Goal: Transaction & Acquisition: Purchase product/service

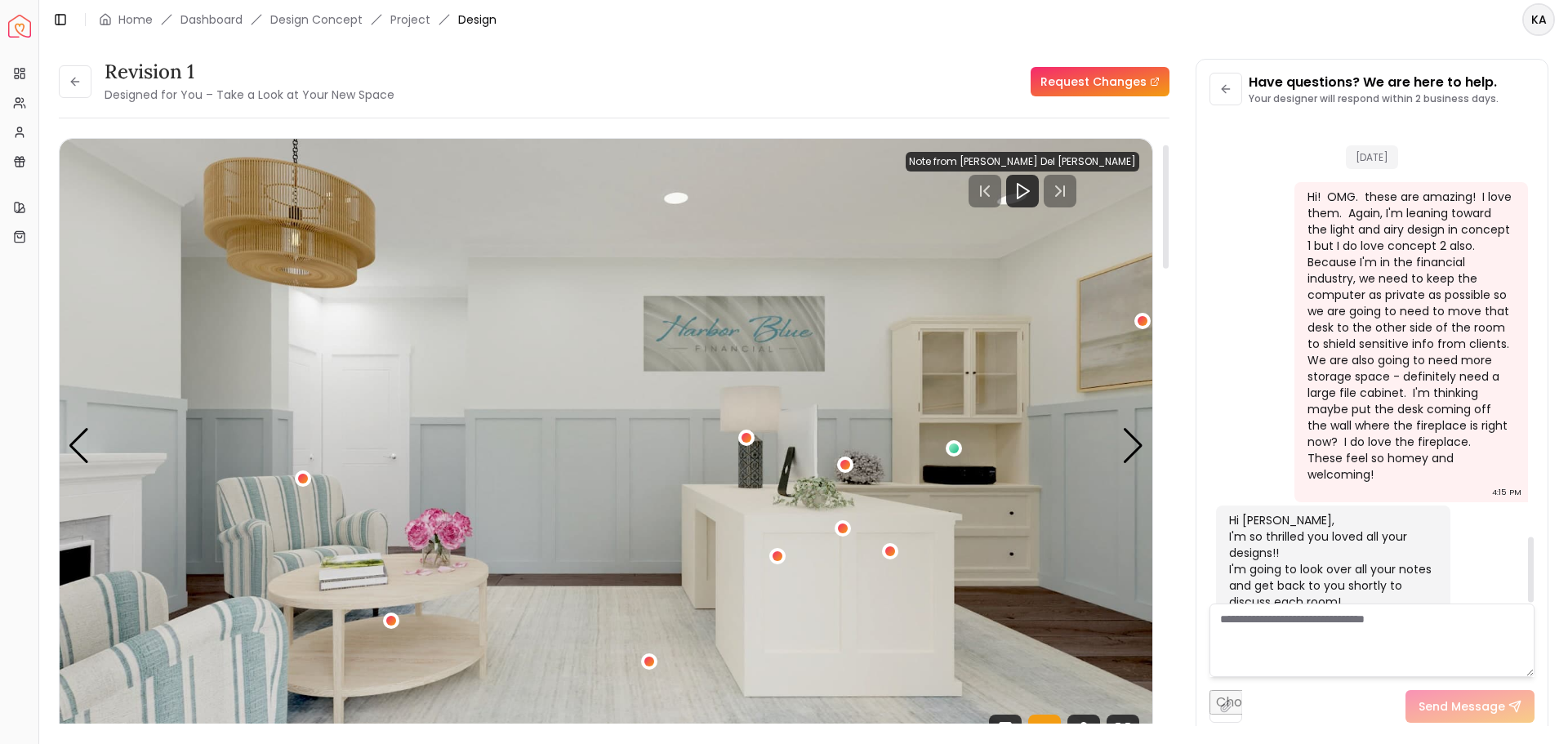
scroll to position [3087, 0]
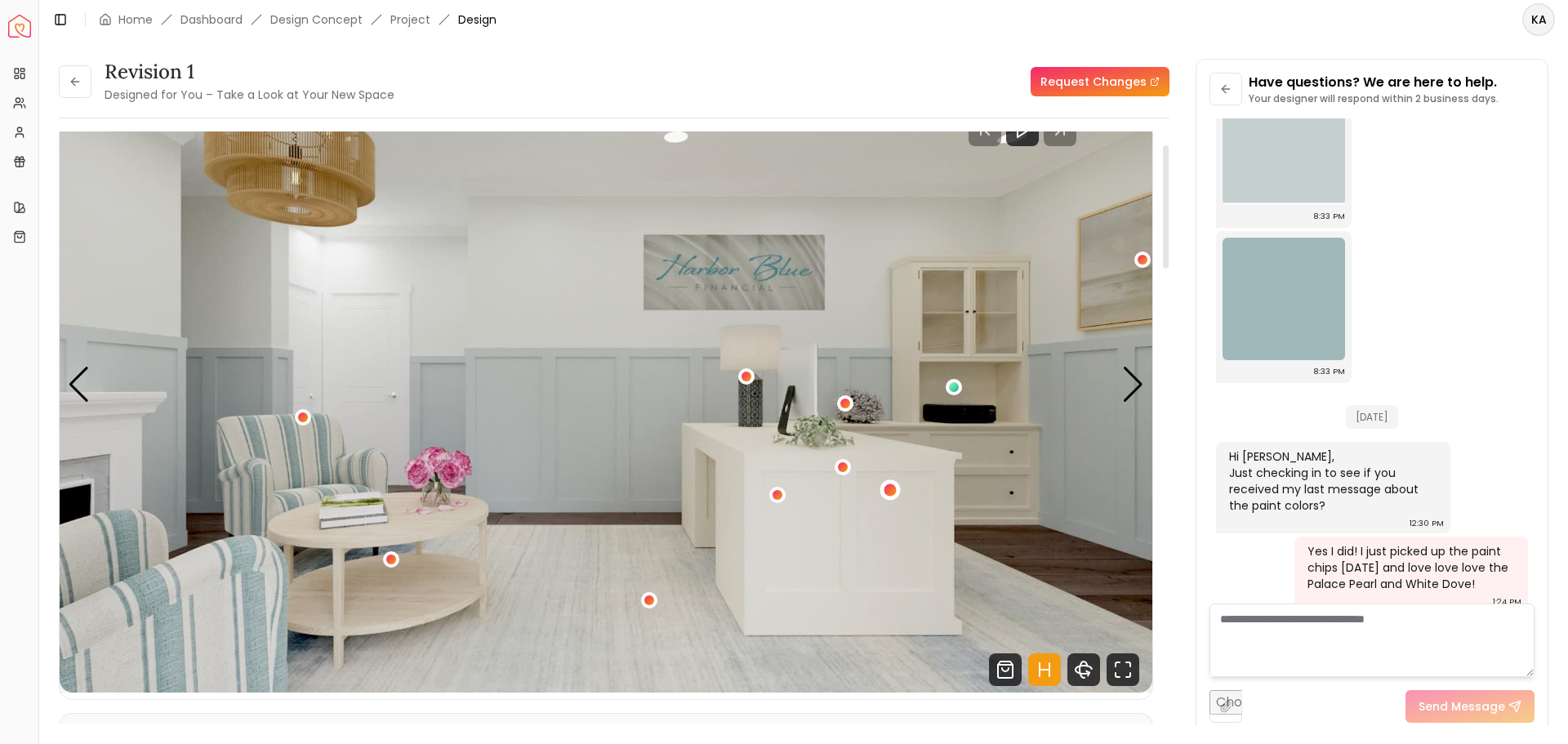
click at [887, 491] on div "1 / 5" at bounding box center [891, 490] width 13 height 13
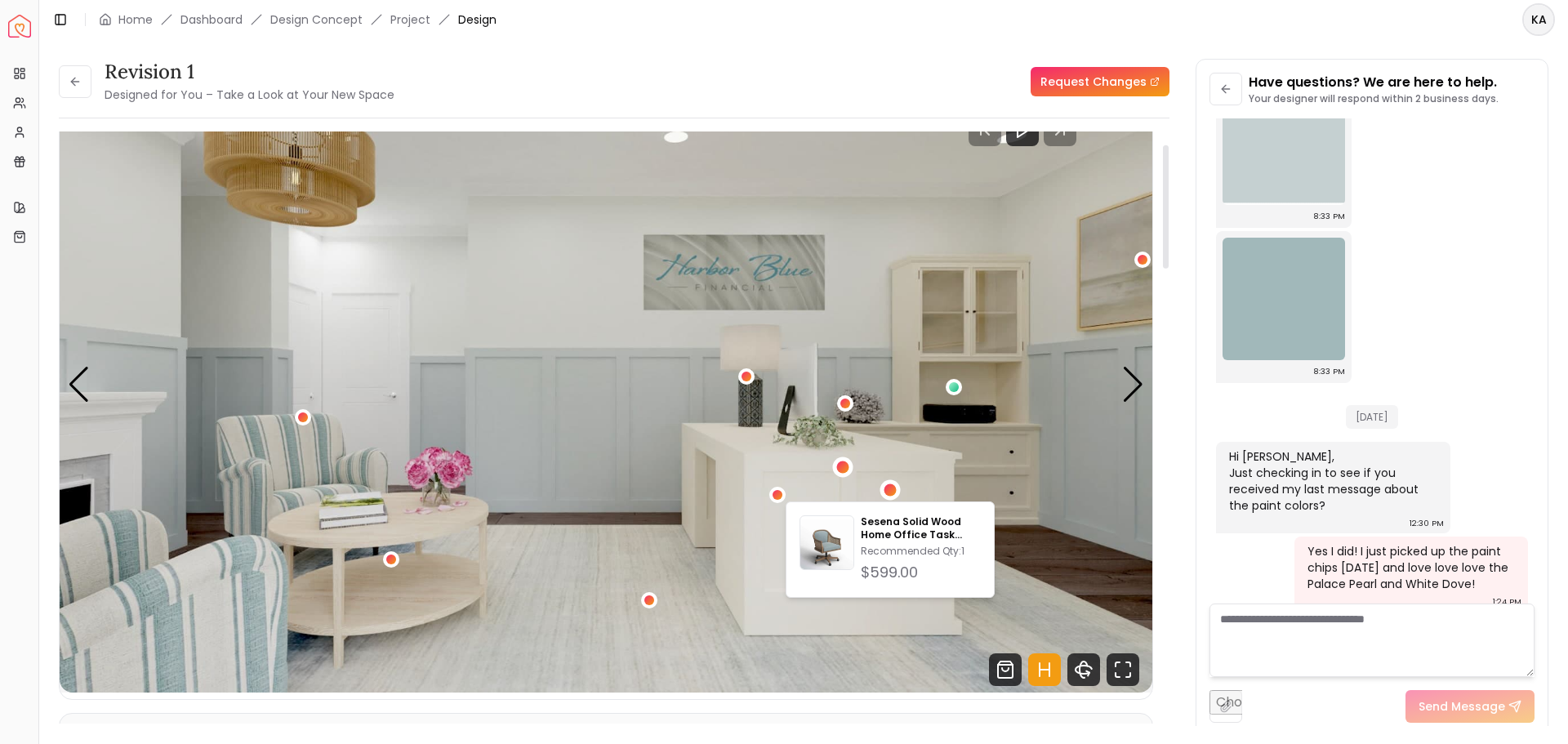
click at [839, 468] on div "1 / 5" at bounding box center [843, 468] width 13 height 13
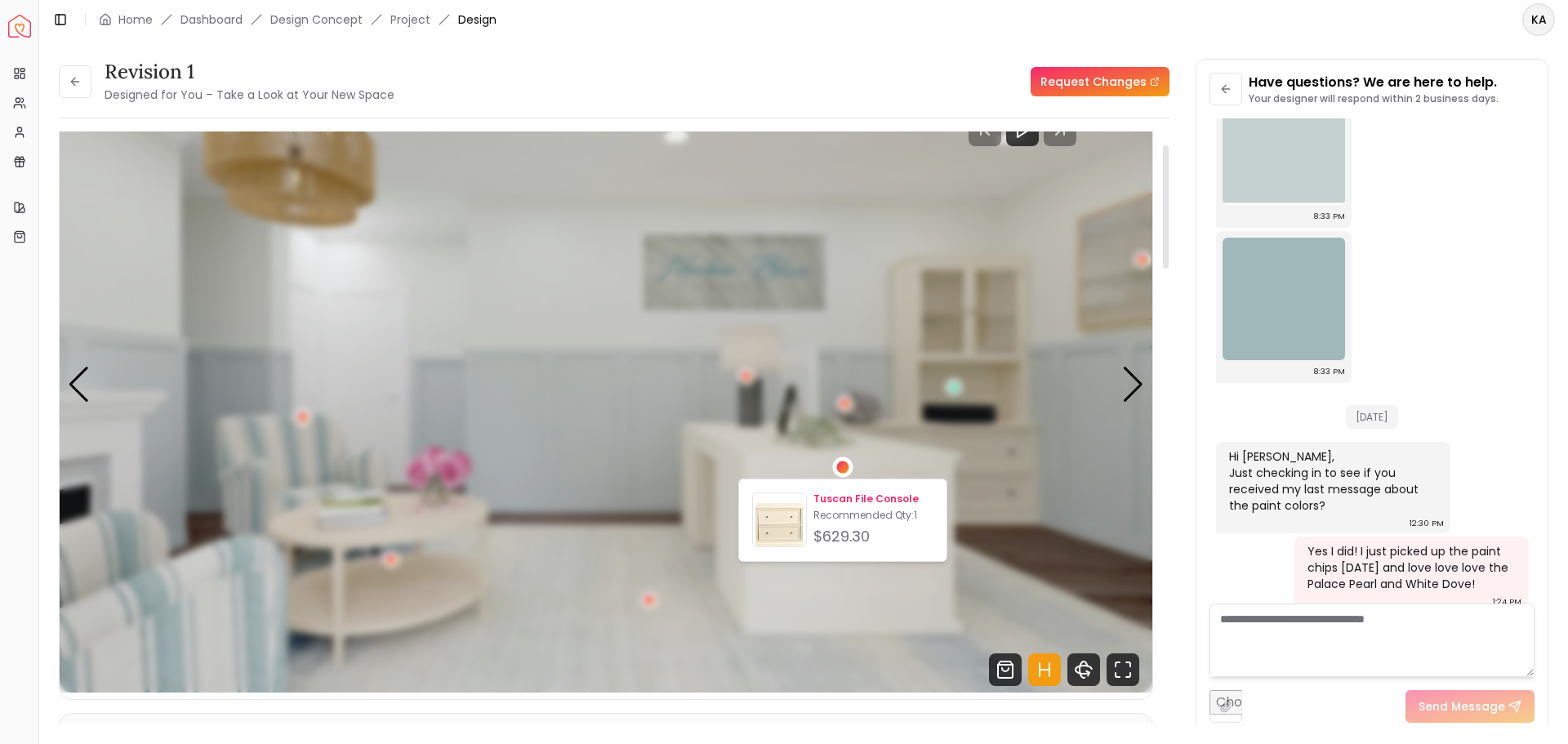
click at [810, 527] on div "Tuscan File Console Recommended Qty: 1 $629.30" at bounding box center [842, 520] width 182 height 55
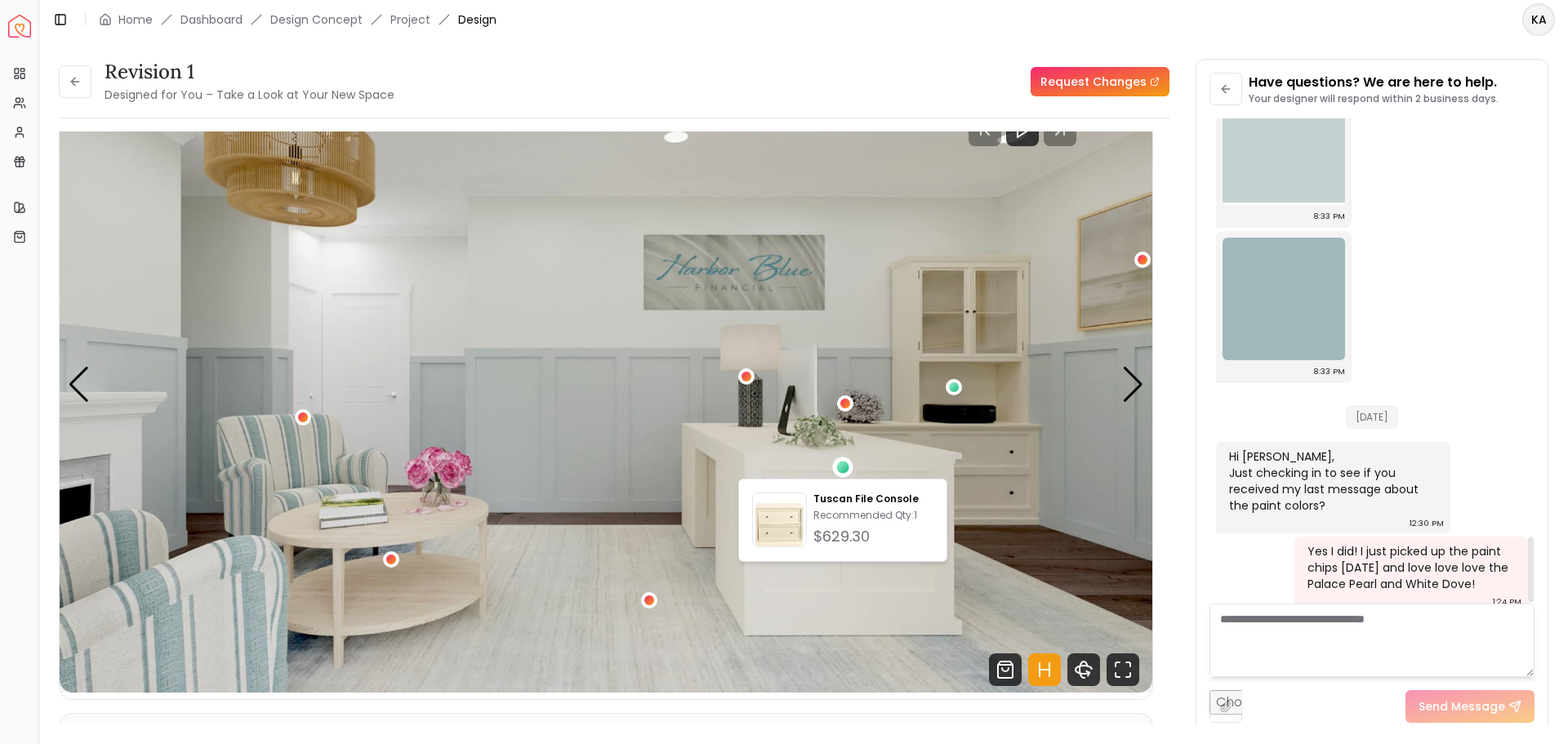
click at [817, 31] on header "Toggle Sidebar Home Dashboard Design Concept Project Design KA" at bounding box center [803, 19] width 1529 height 39
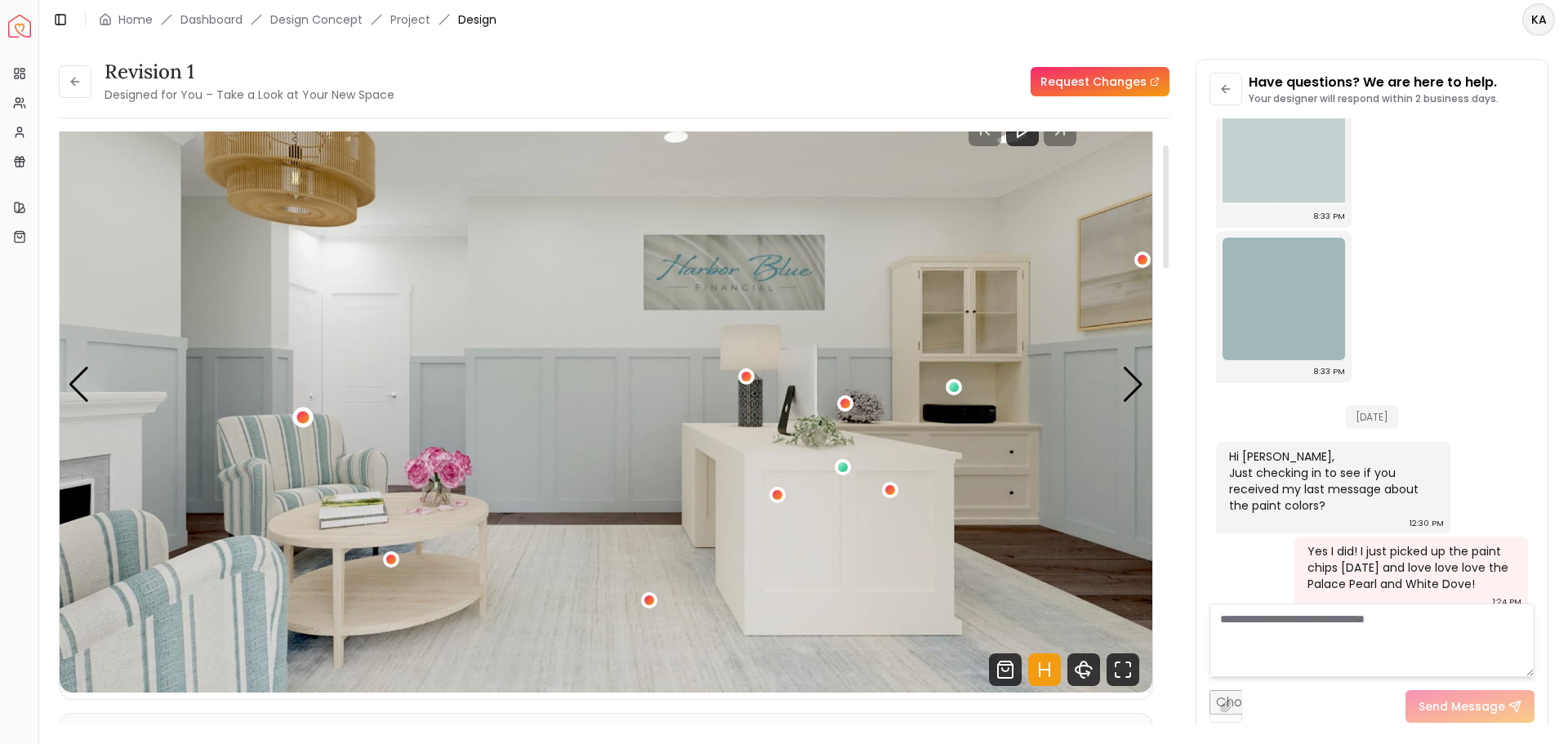
click at [304, 420] on div "1 / 5" at bounding box center [304, 419] width 13 height 13
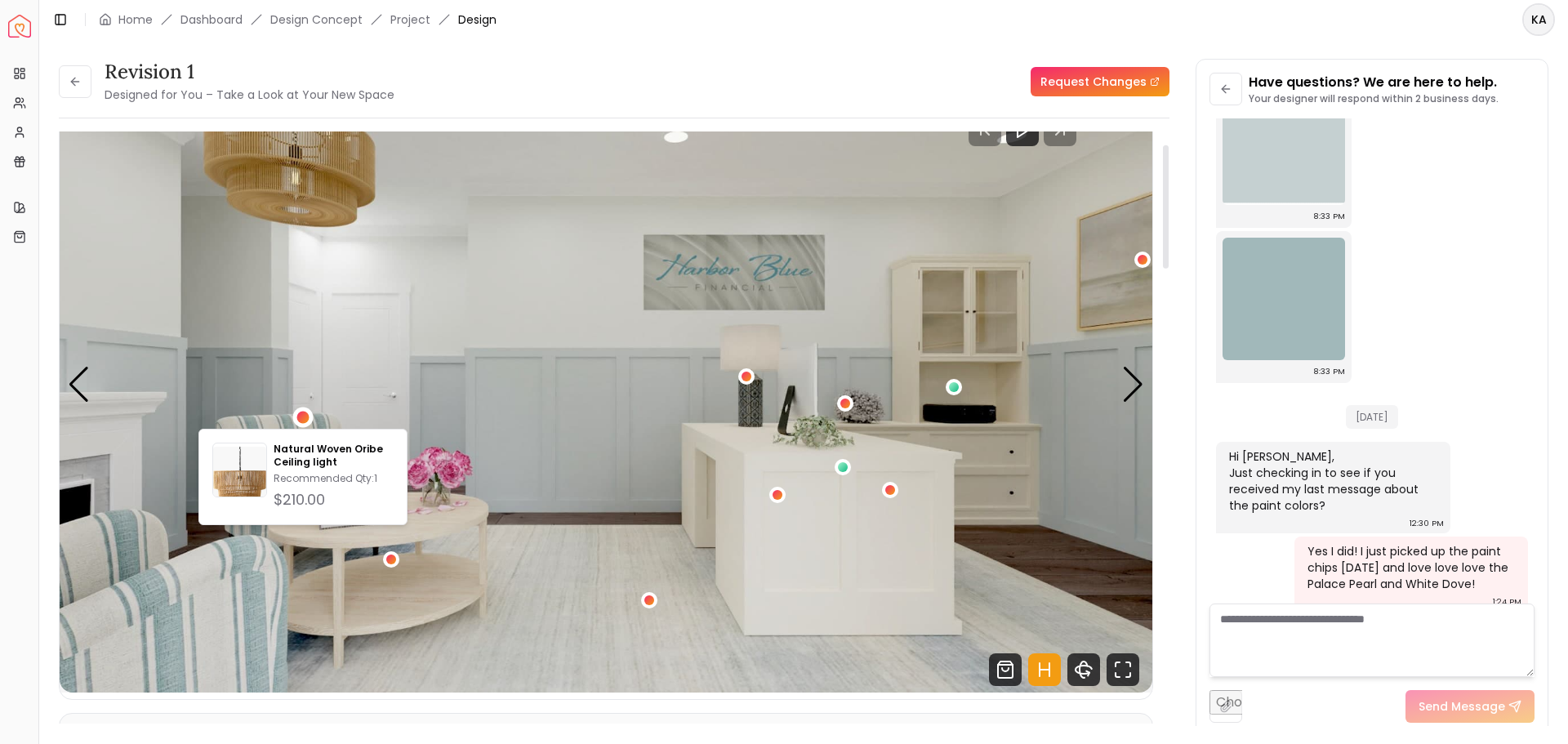
click at [711, 459] on img "1 / 5" at bounding box center [606, 385] width 1093 height 616
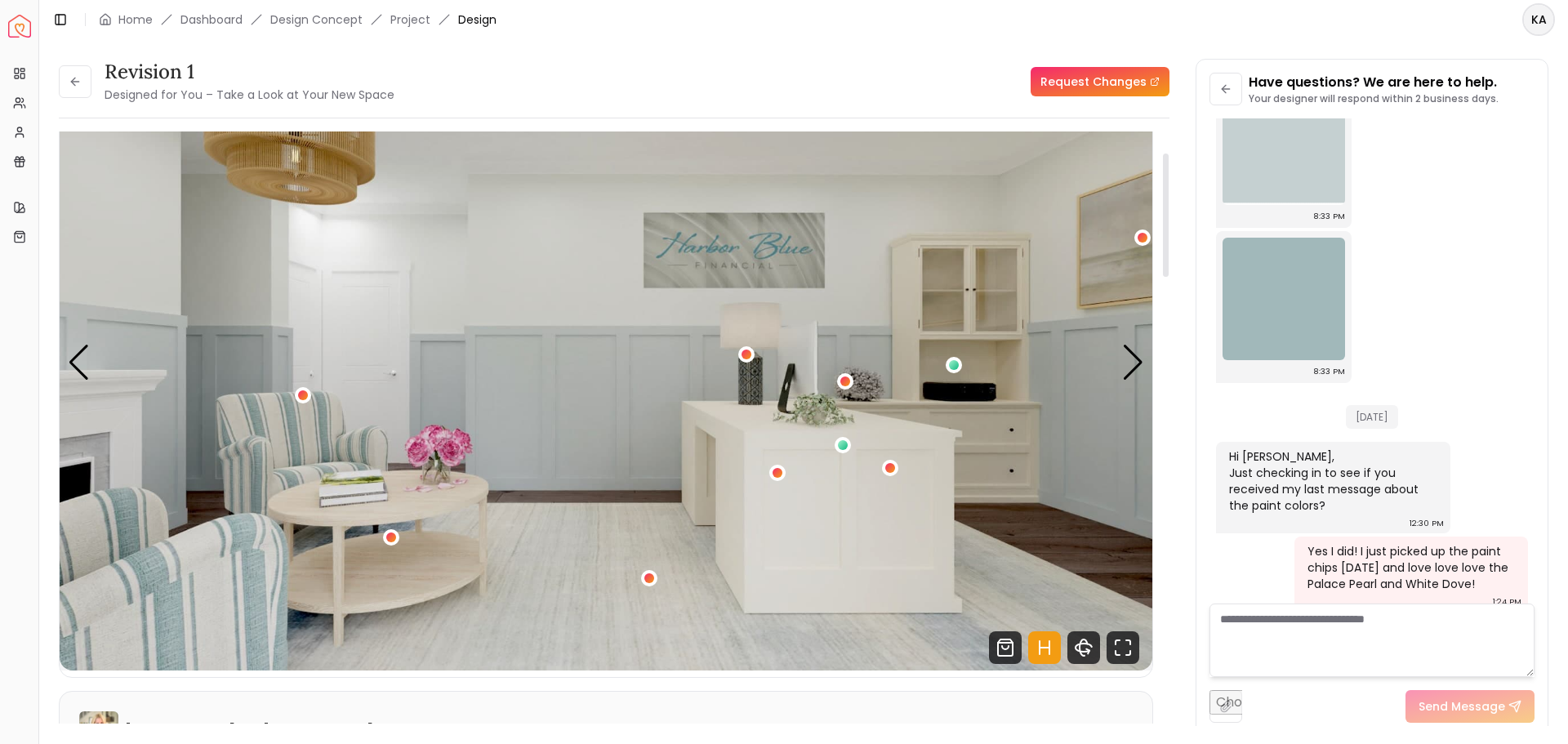
scroll to position [102, 0]
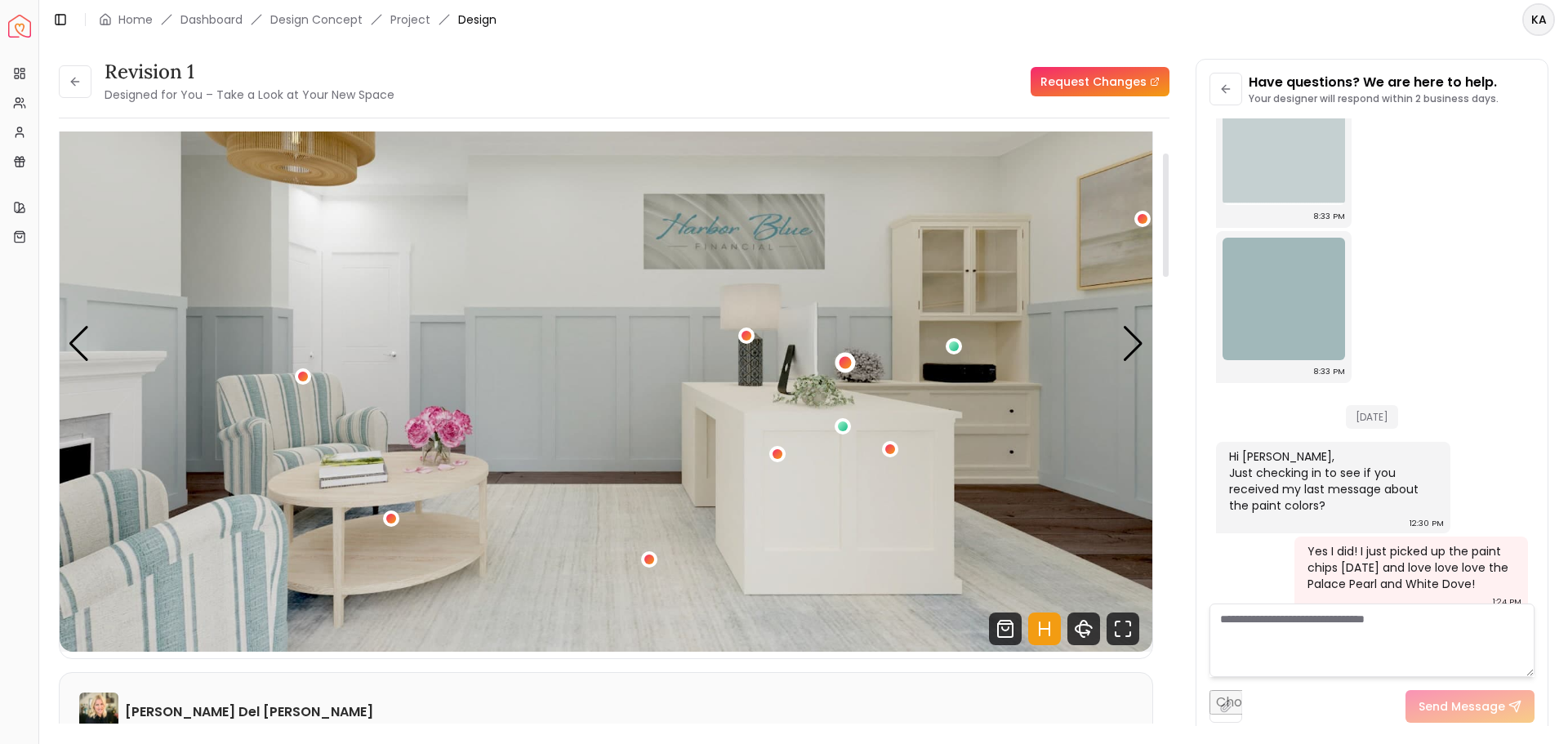
click at [848, 359] on div "1 / 5" at bounding box center [846, 363] width 13 height 13
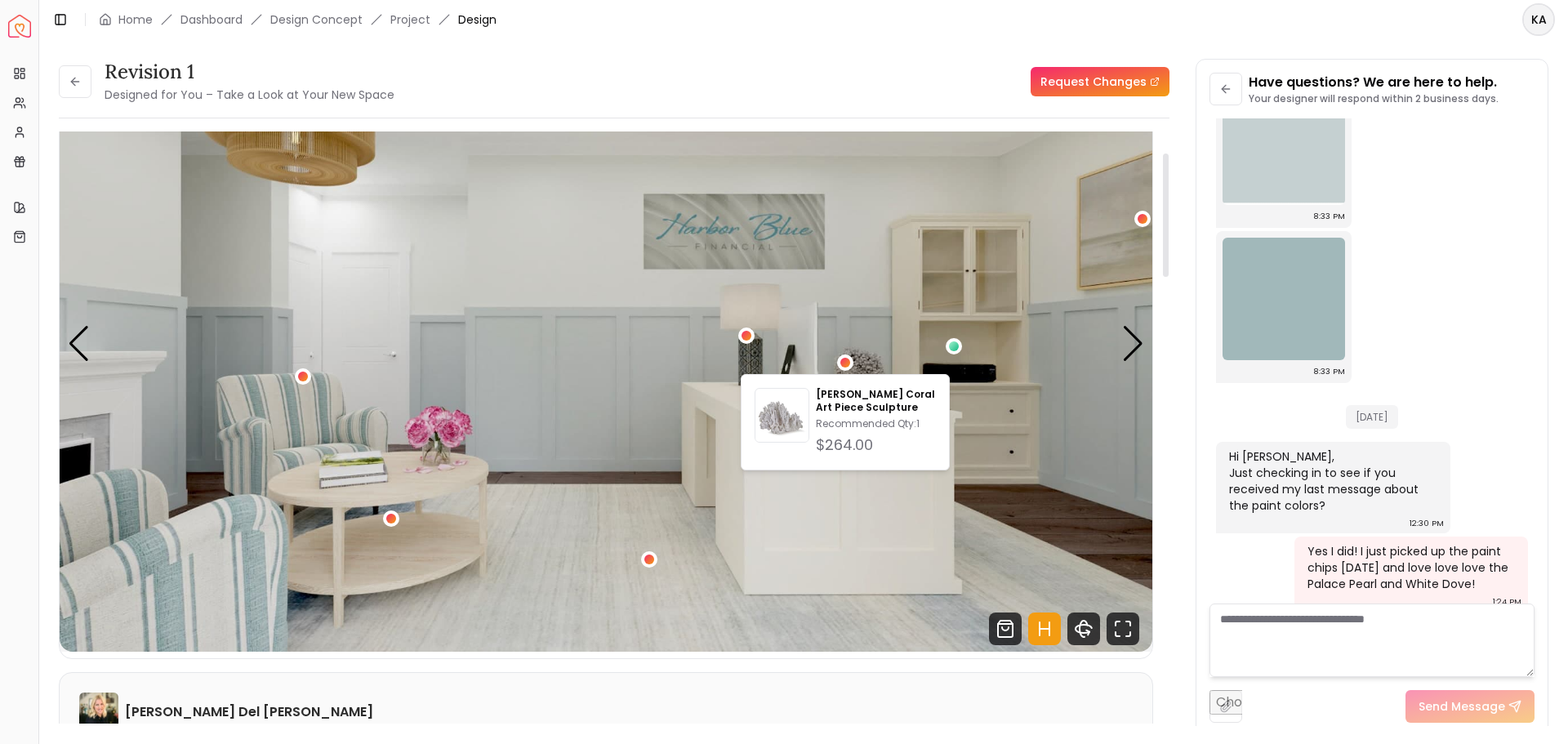
click at [1100, 447] on img "1 / 5" at bounding box center [606, 344] width 1093 height 616
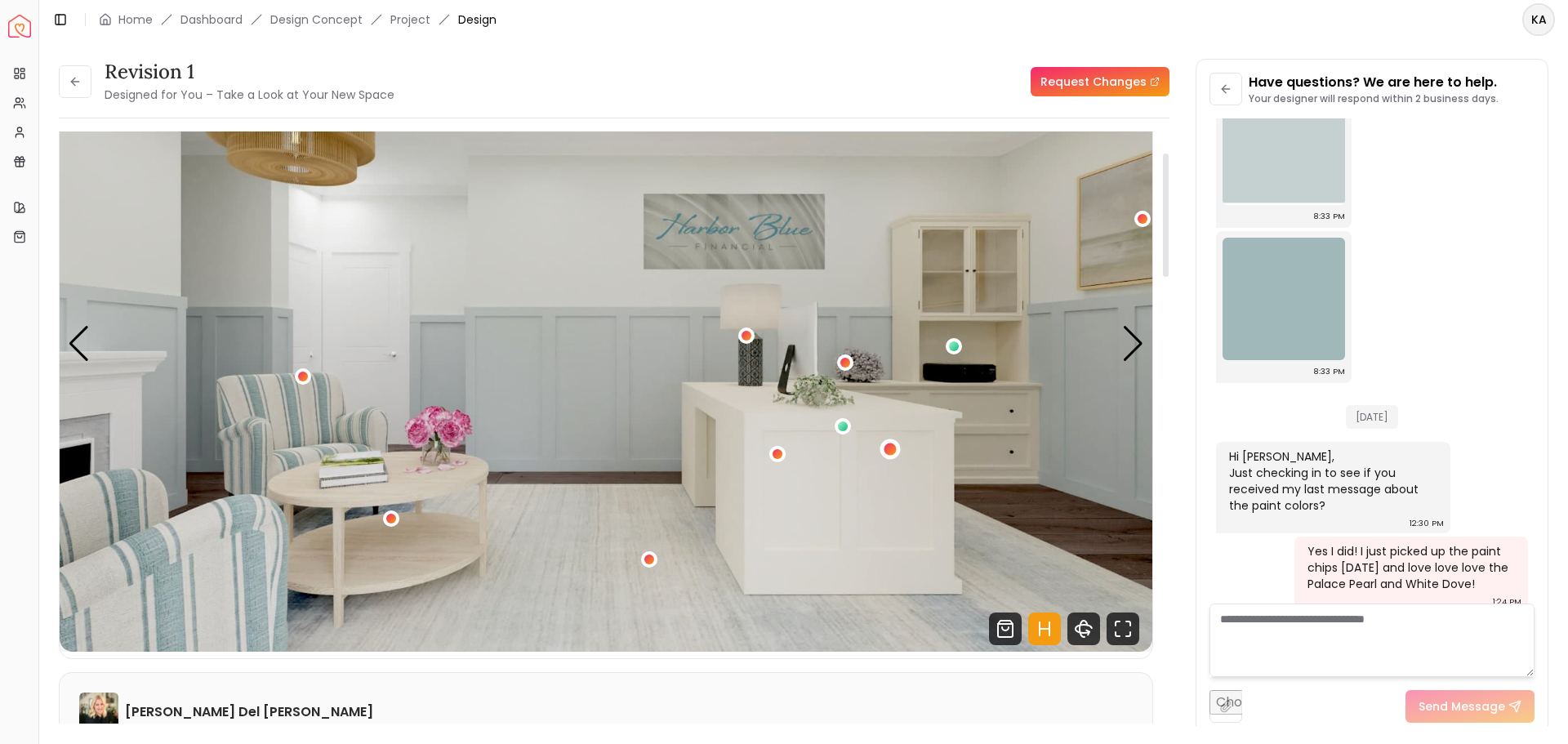
click at [891, 447] on div "1 / 5" at bounding box center [891, 449] width 13 height 13
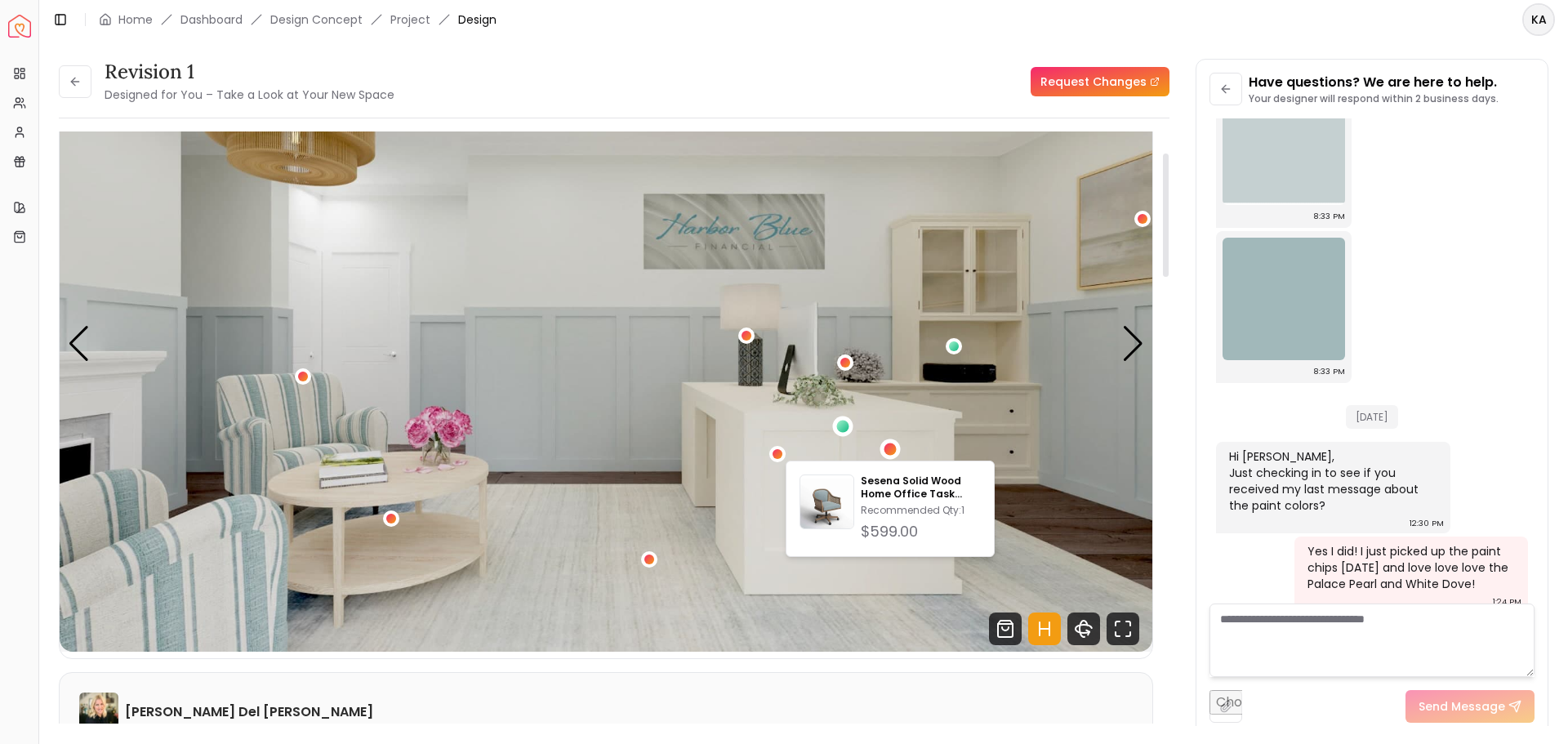
click at [841, 429] on div "1 / 5" at bounding box center [843, 427] width 13 height 13
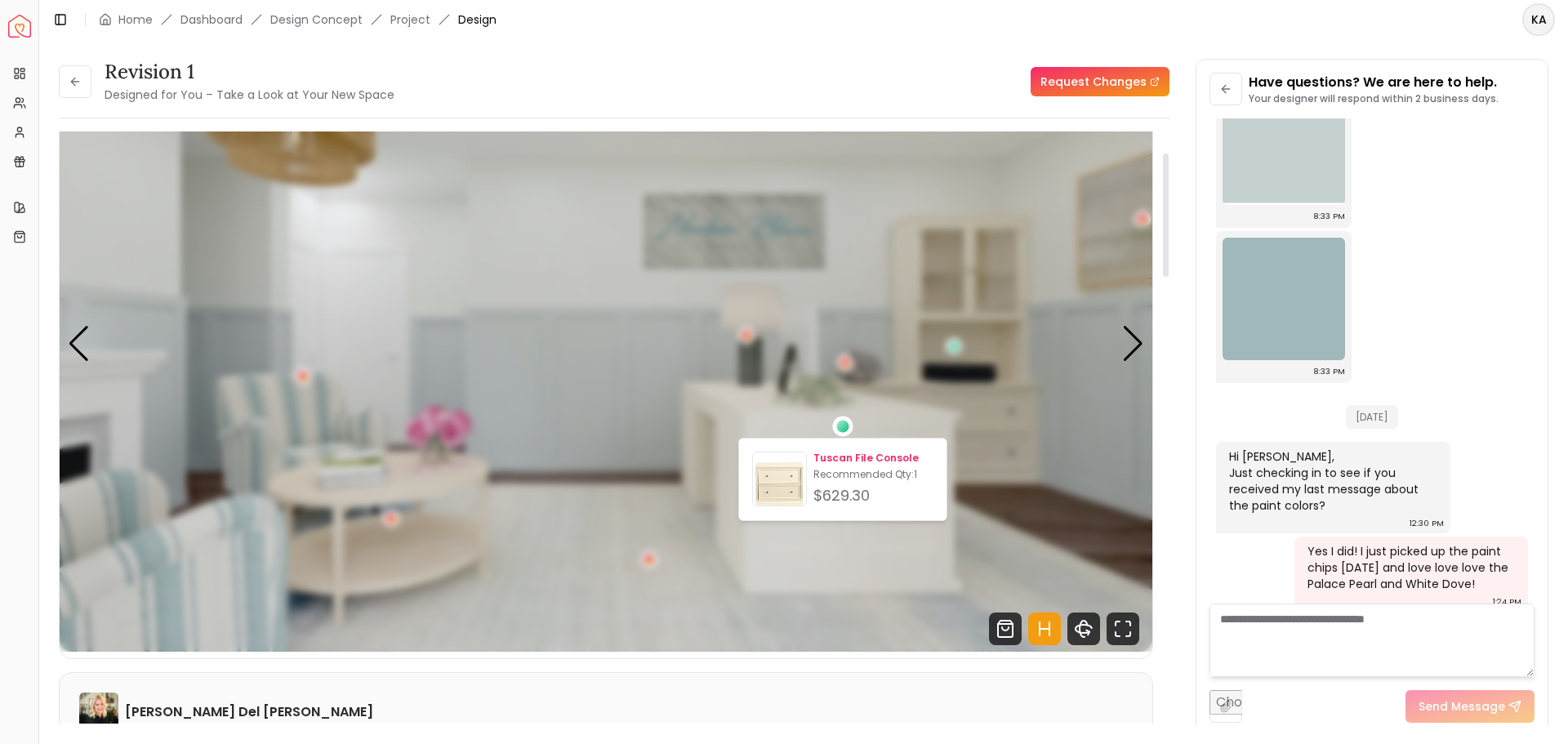
click at [778, 480] on img at bounding box center [779, 482] width 53 height 53
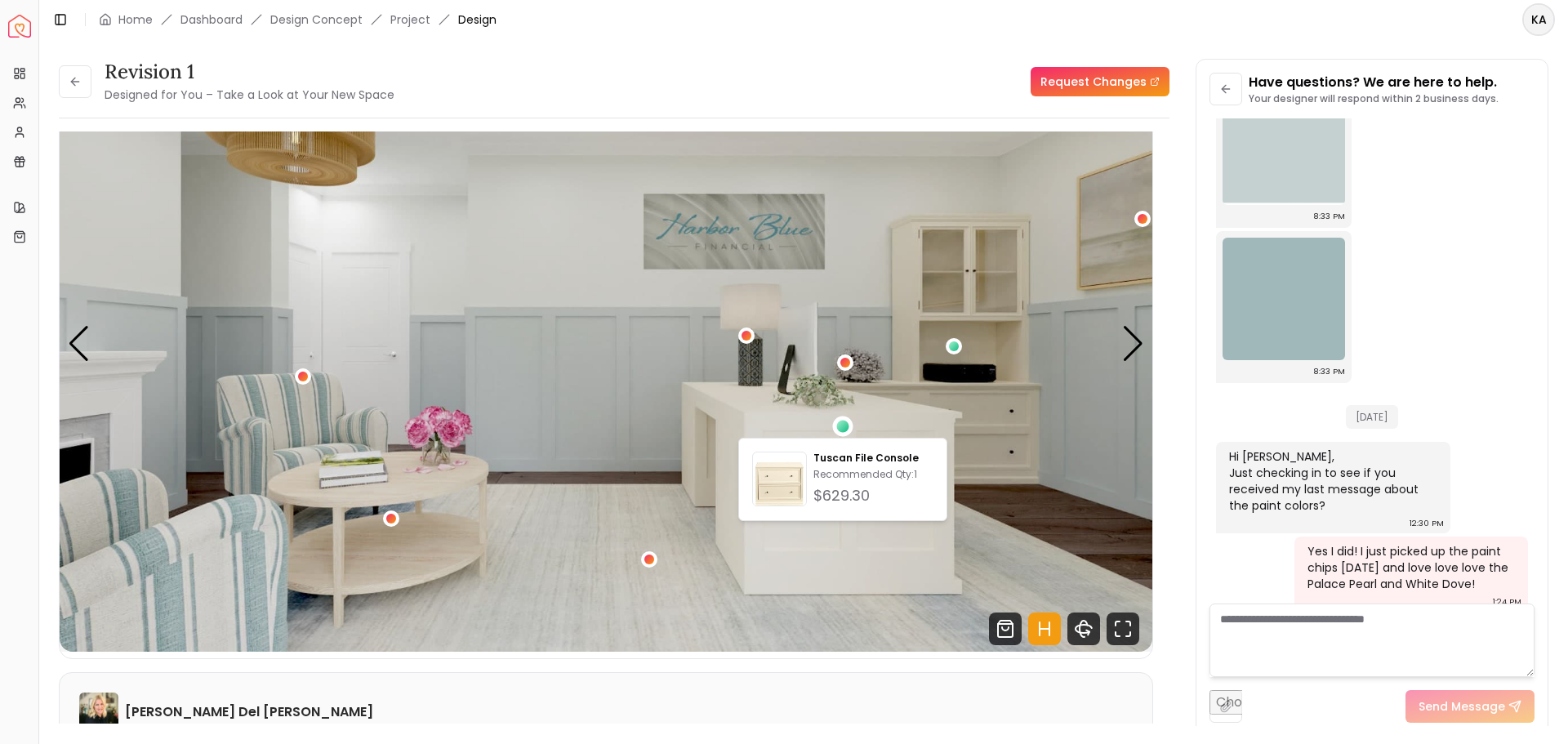
click at [571, 45] on div "Revision 1 Designed for You – Take a Look at Your New Space Request Changes Rev…" at bounding box center [803, 382] width 1529 height 687
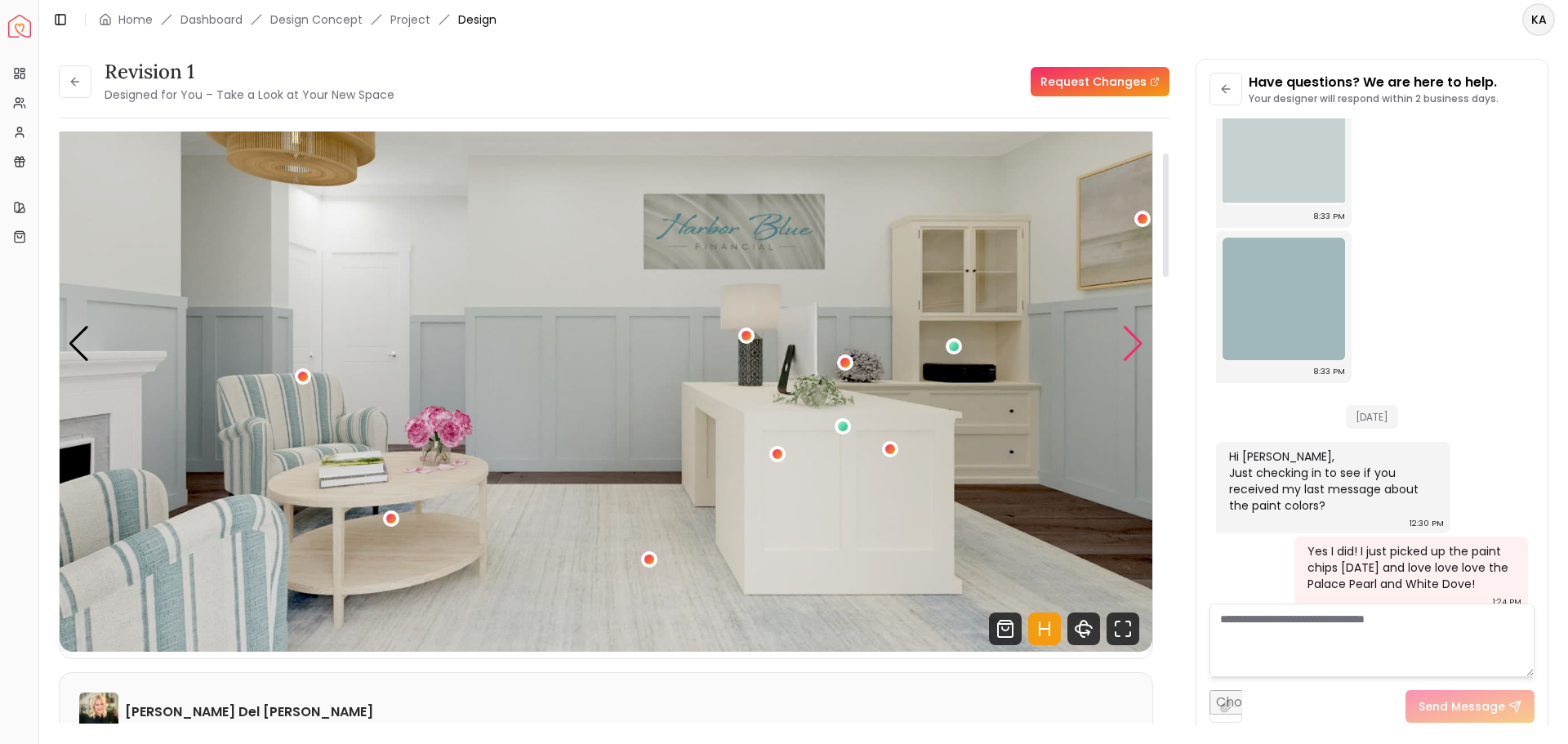
click at [1132, 341] on div "Next slide" at bounding box center [1133, 344] width 22 height 36
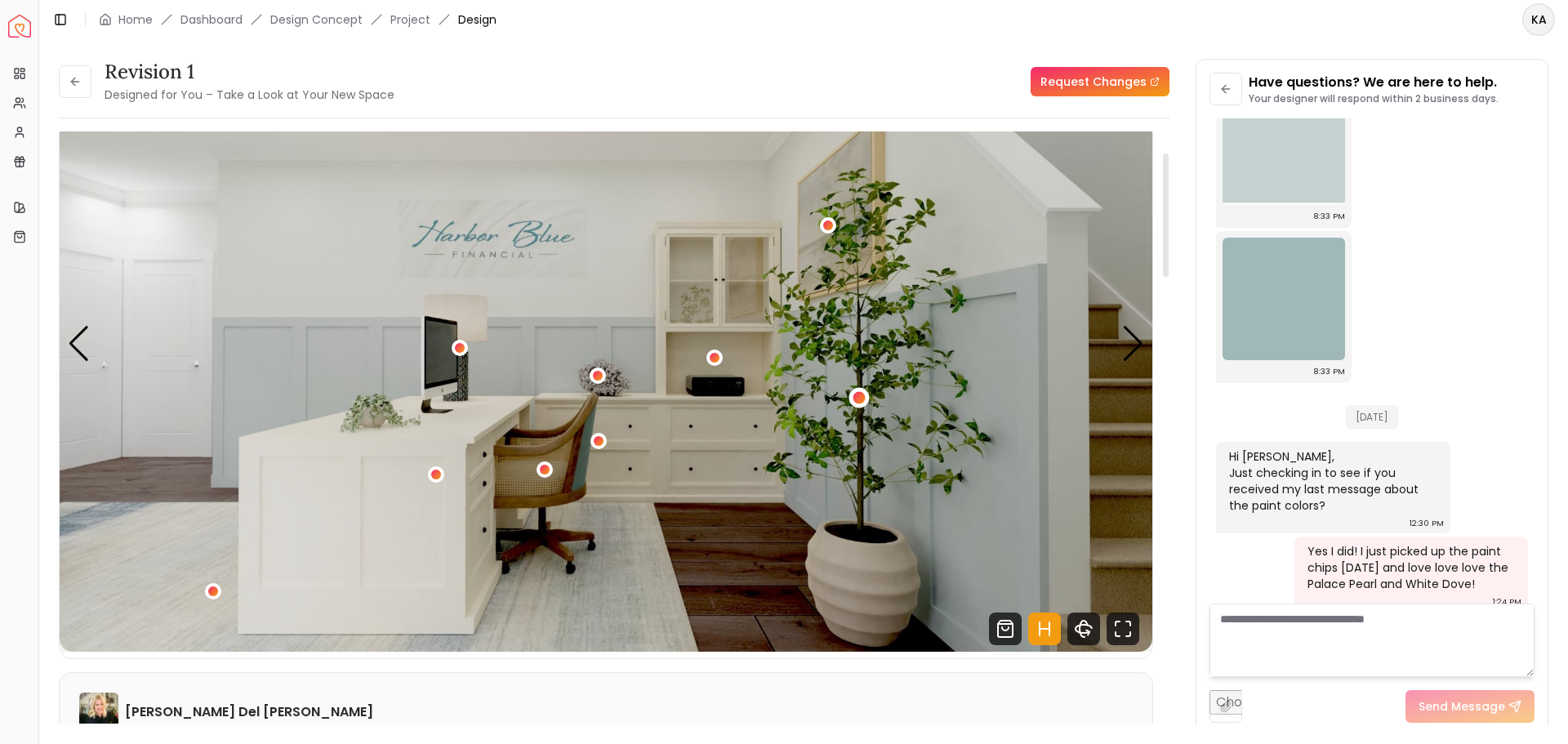
click at [855, 395] on div "2 / 5" at bounding box center [860, 399] width 13 height 13
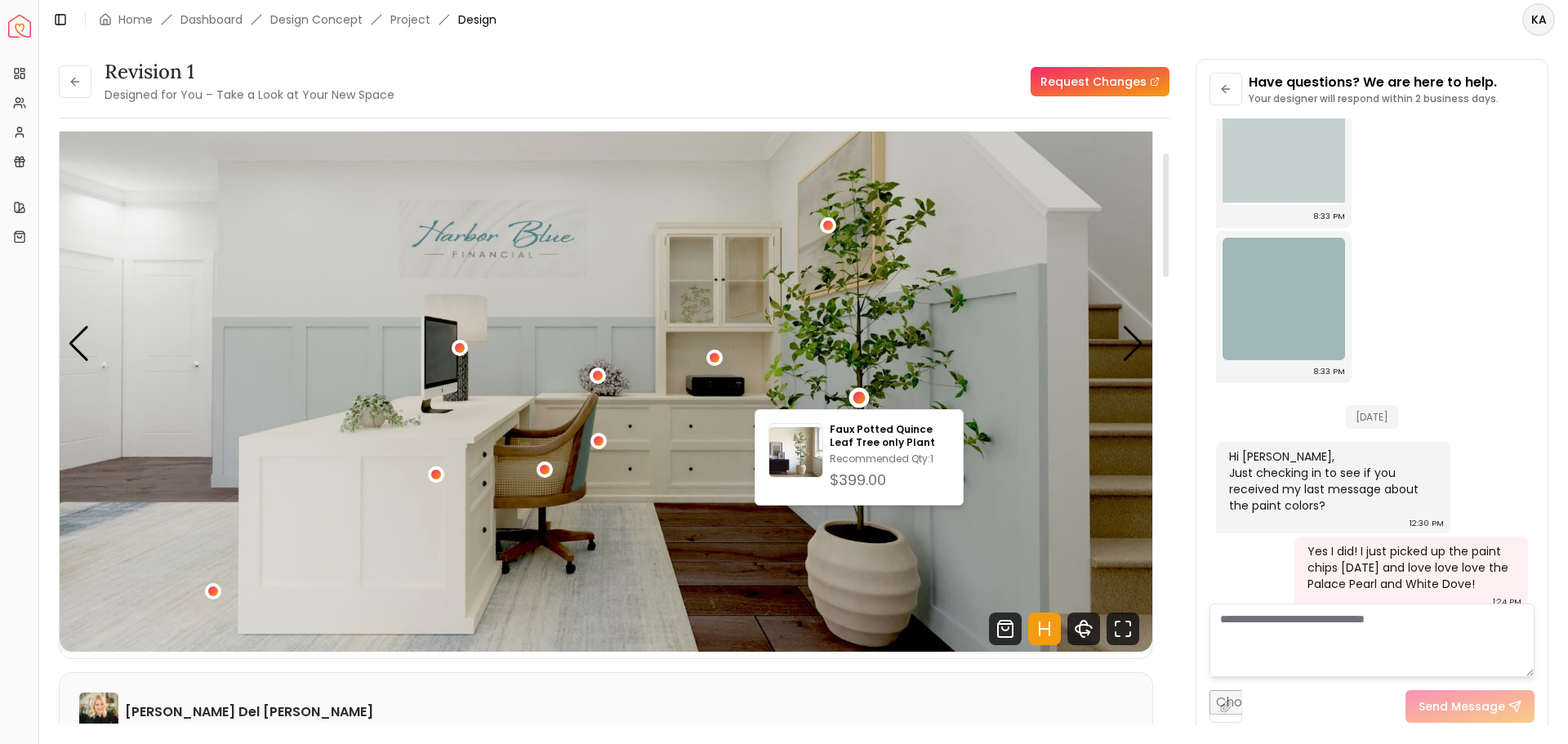
click at [675, 525] on img "2 / 5" at bounding box center [606, 344] width 1093 height 616
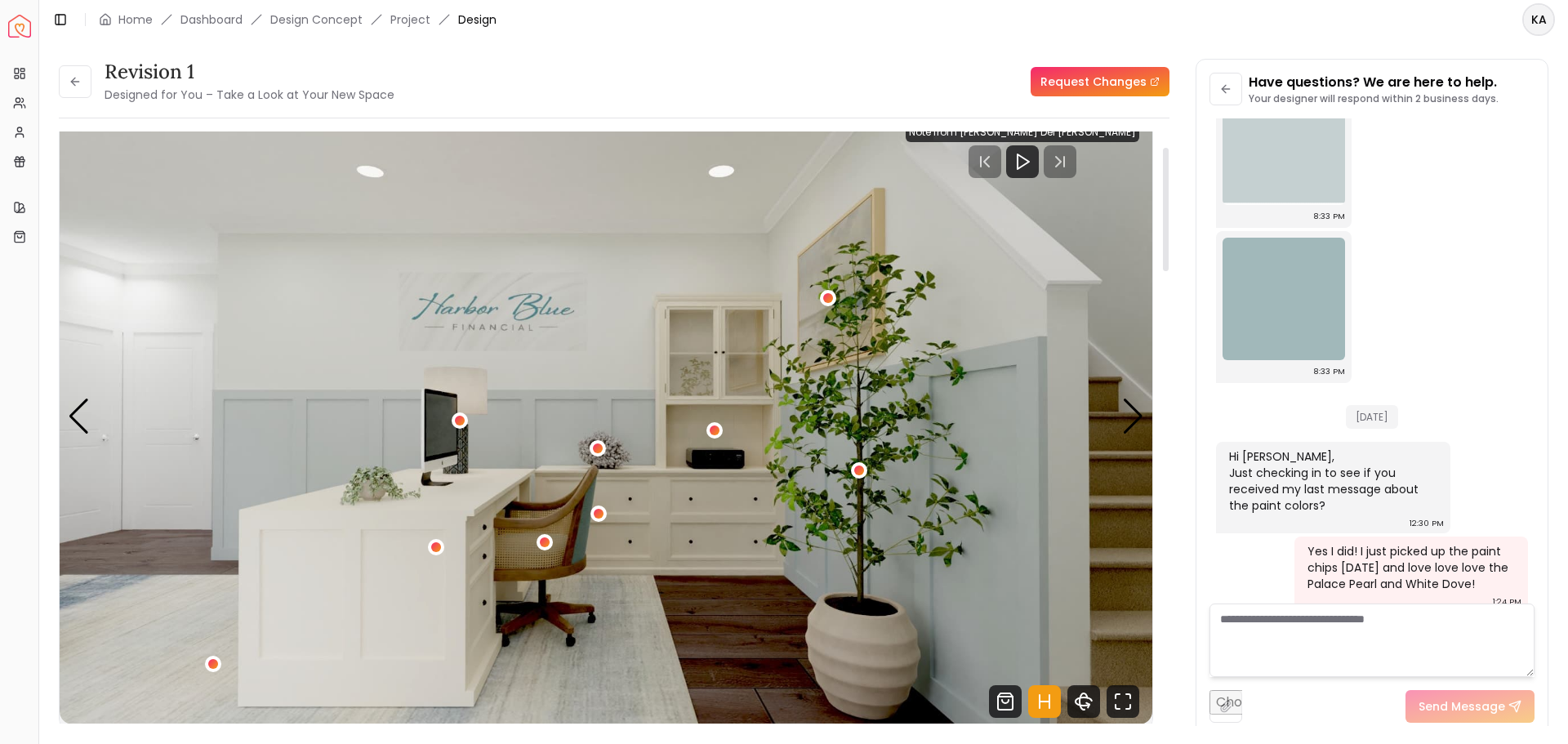
scroll to position [0, 0]
